Goal: Browse casually

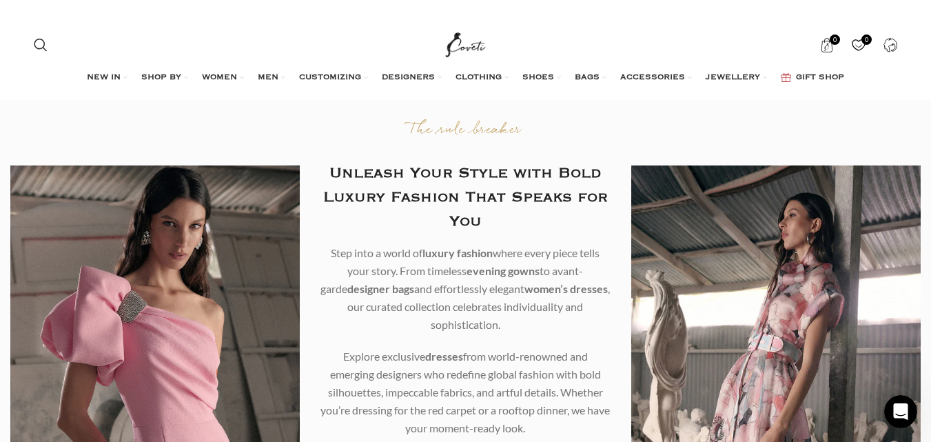
click at [457, 31] on img "Site logo" at bounding box center [466, 45] width 46 height 34
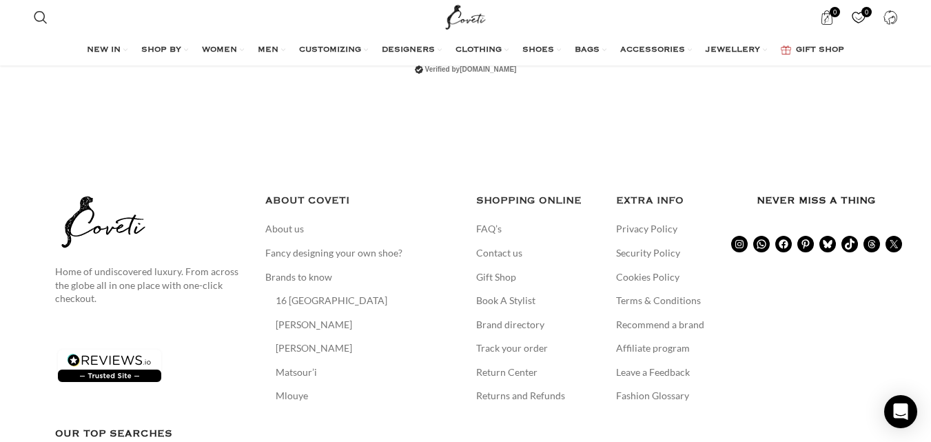
scroll to position [3160, 0]
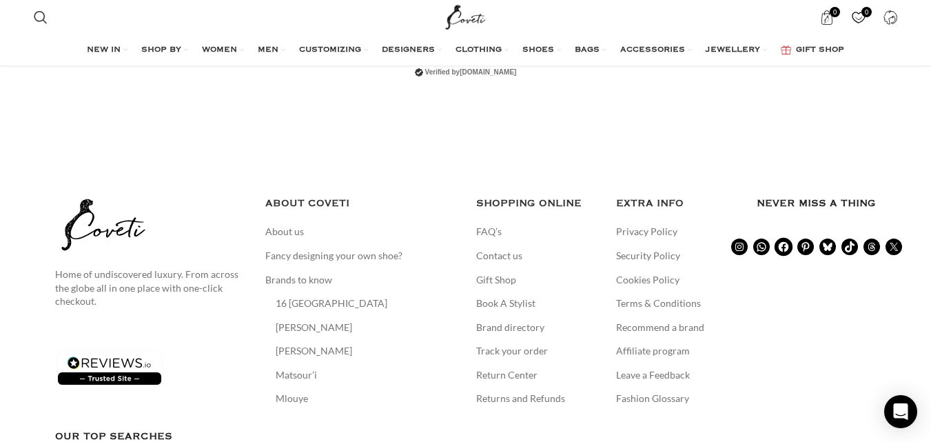
click at [784, 241] on icon at bounding box center [784, 247] width 12 height 12
click at [846, 168] on aside "Home of undiscovered luxury. From across the globe all in one place with one-cl…" at bounding box center [466, 389] width 822 height 443
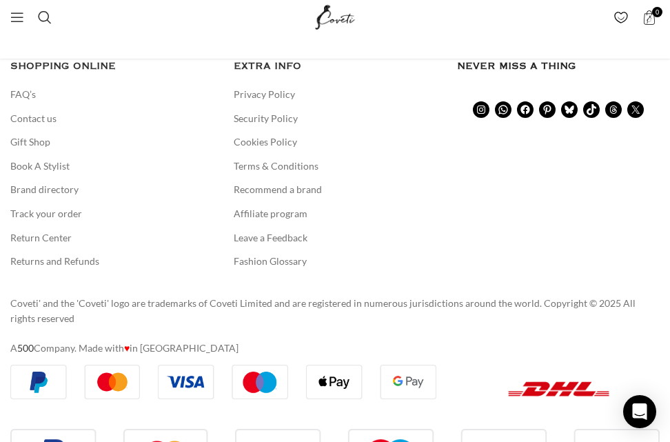
scroll to position [3063, 0]
